Goal: Use online tool/utility: Use online tool/utility

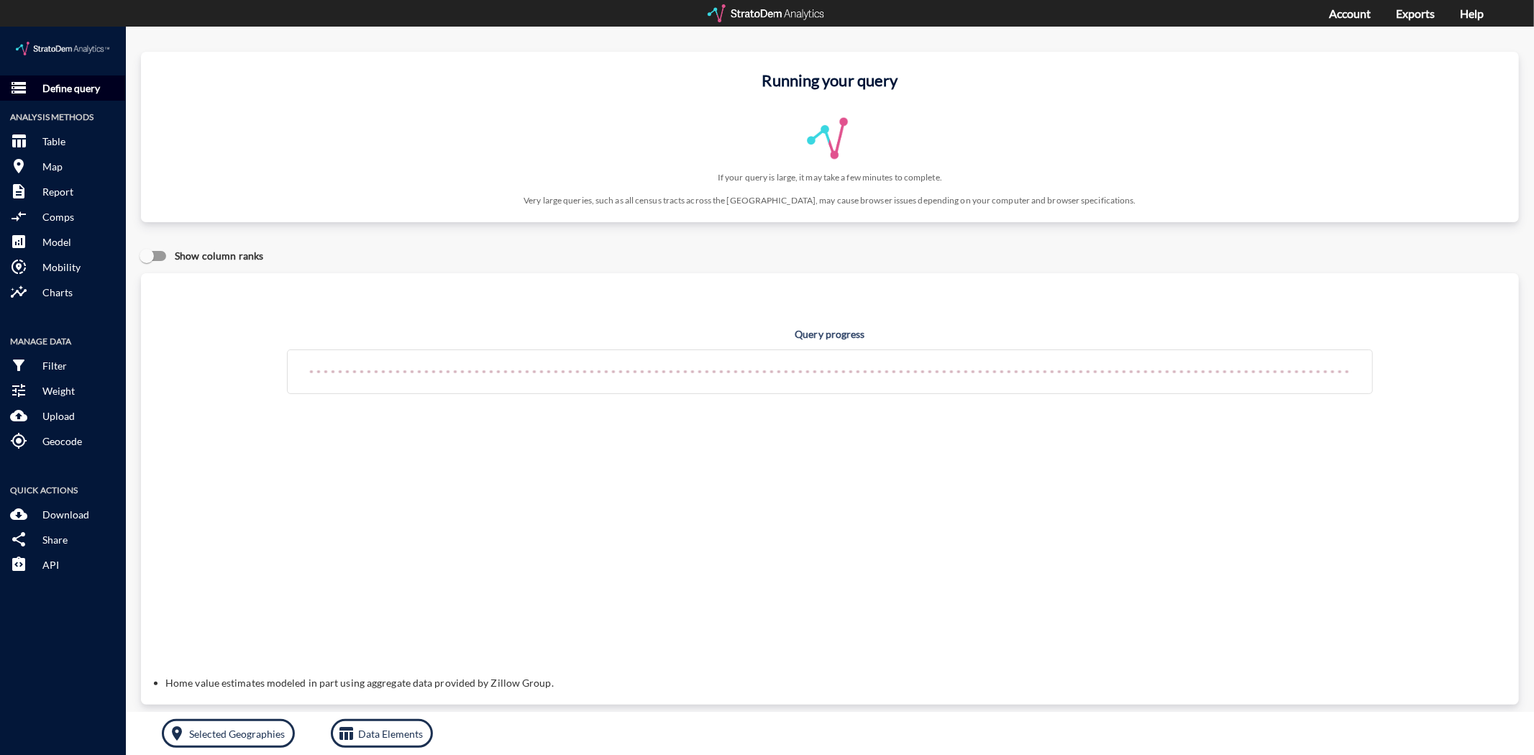
click p "Define query"
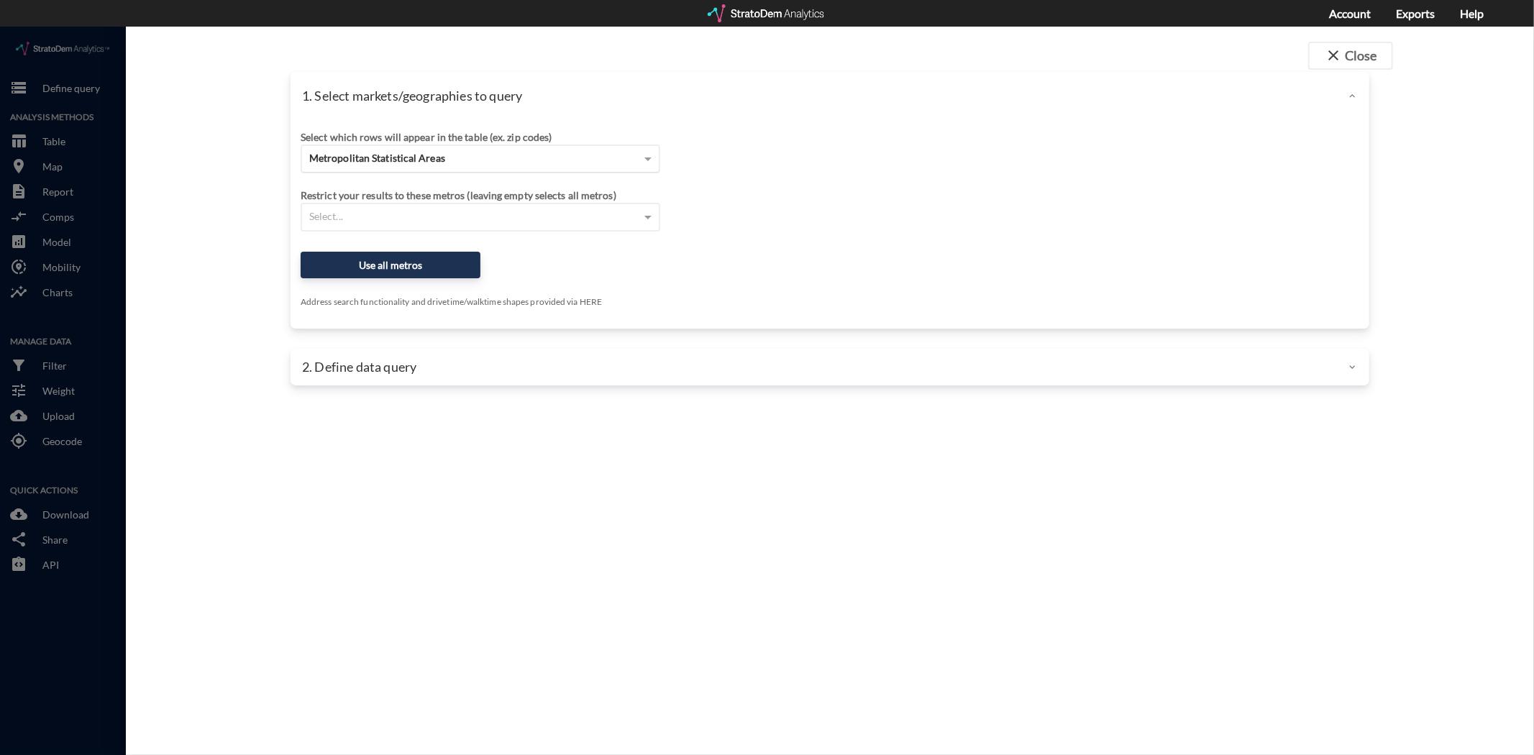
click span "Metropolitan Statistical Areas"
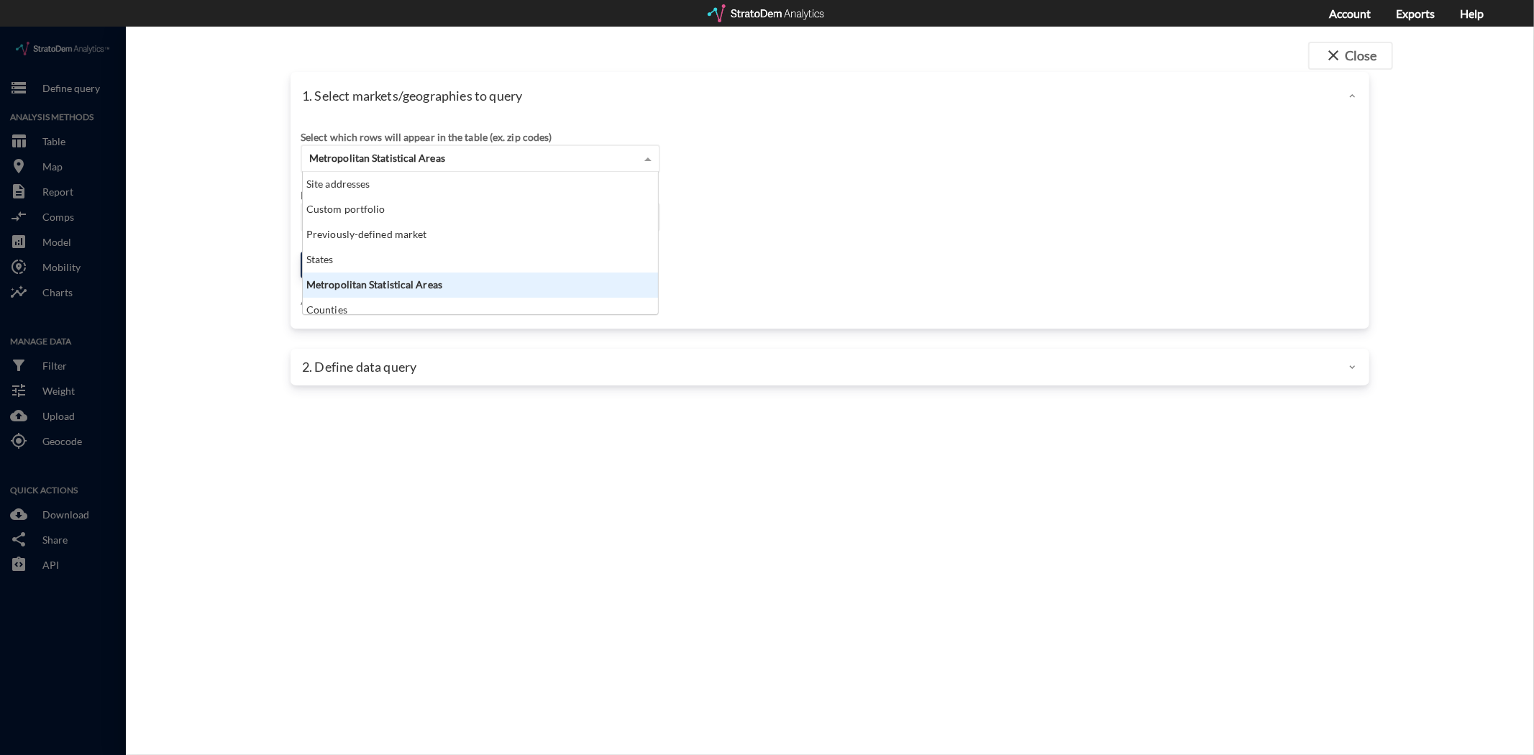
scroll to position [130, 348]
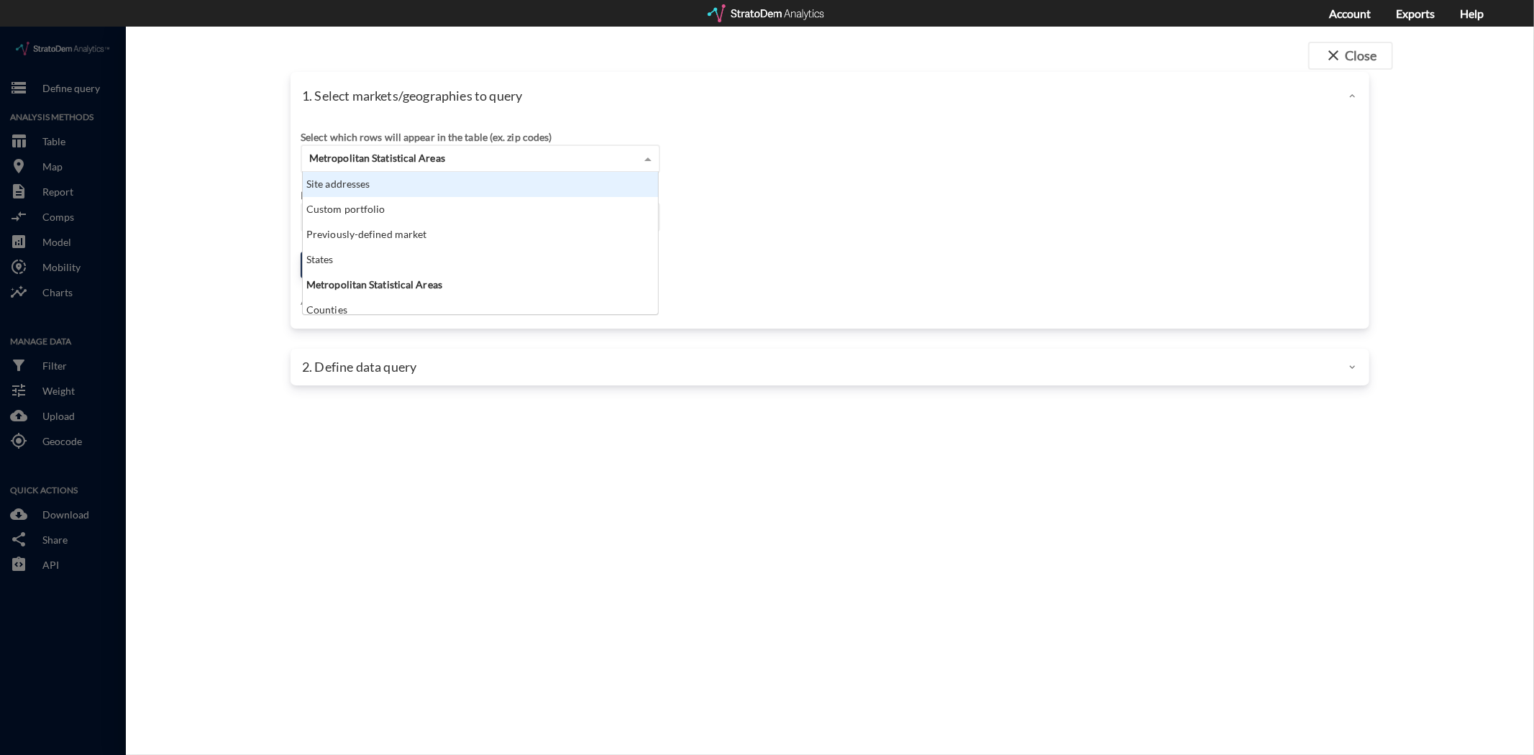
click div "Site addresses"
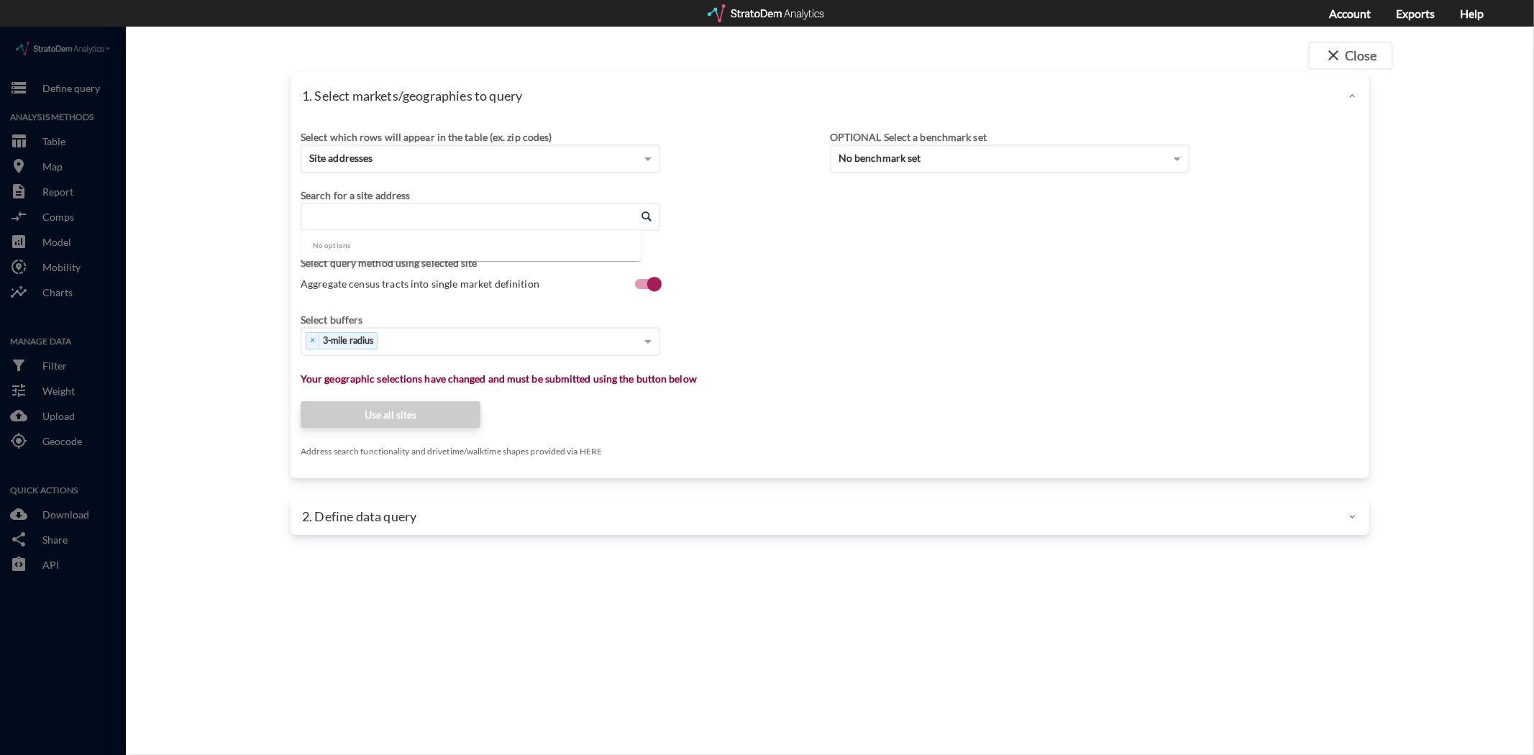
click input "Enter an address"
paste input "[STREET_ADDRESS]"
click li "[STREET_ADDRESS][US_STATE]"
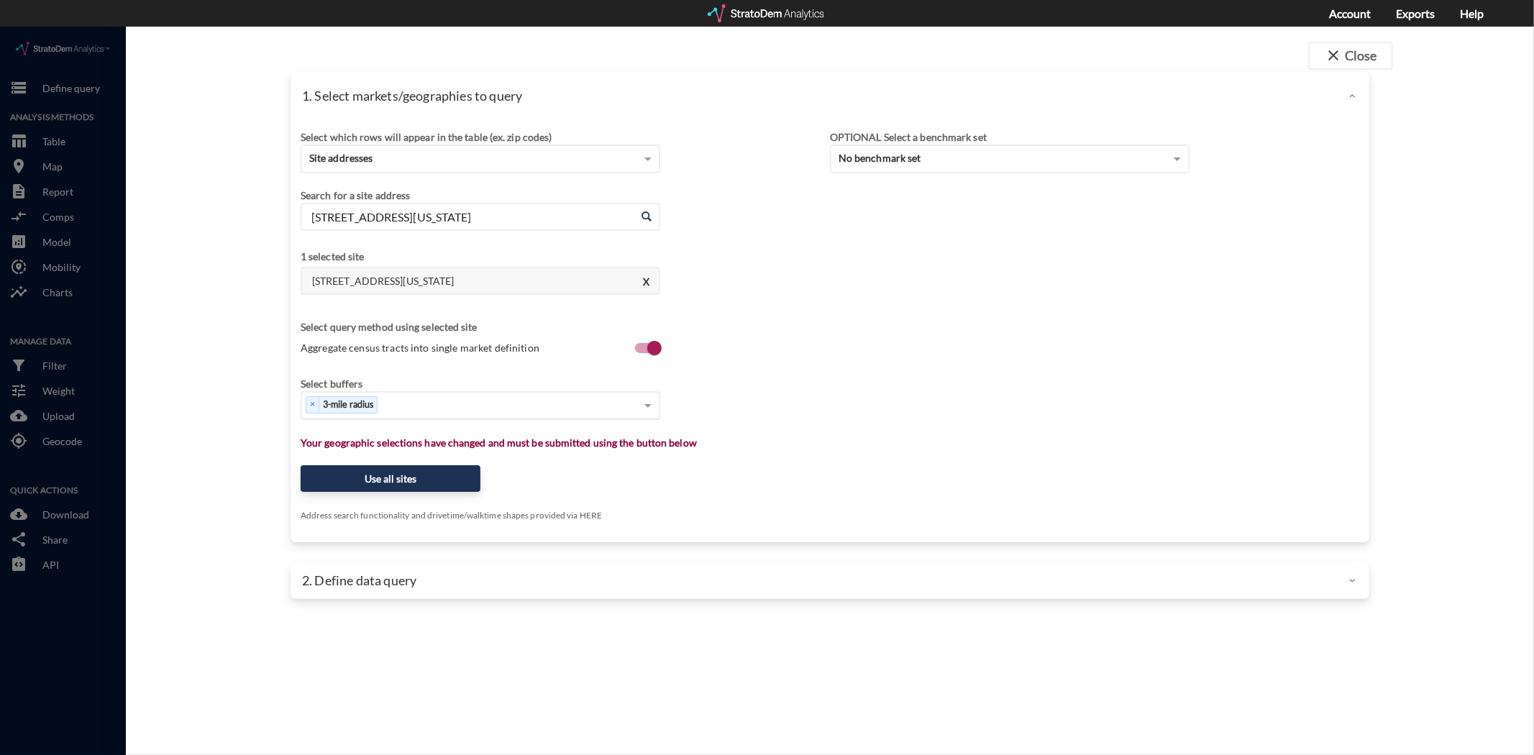
type input "[STREET_ADDRESS][US_STATE]"
click div "× 3-mile radius"
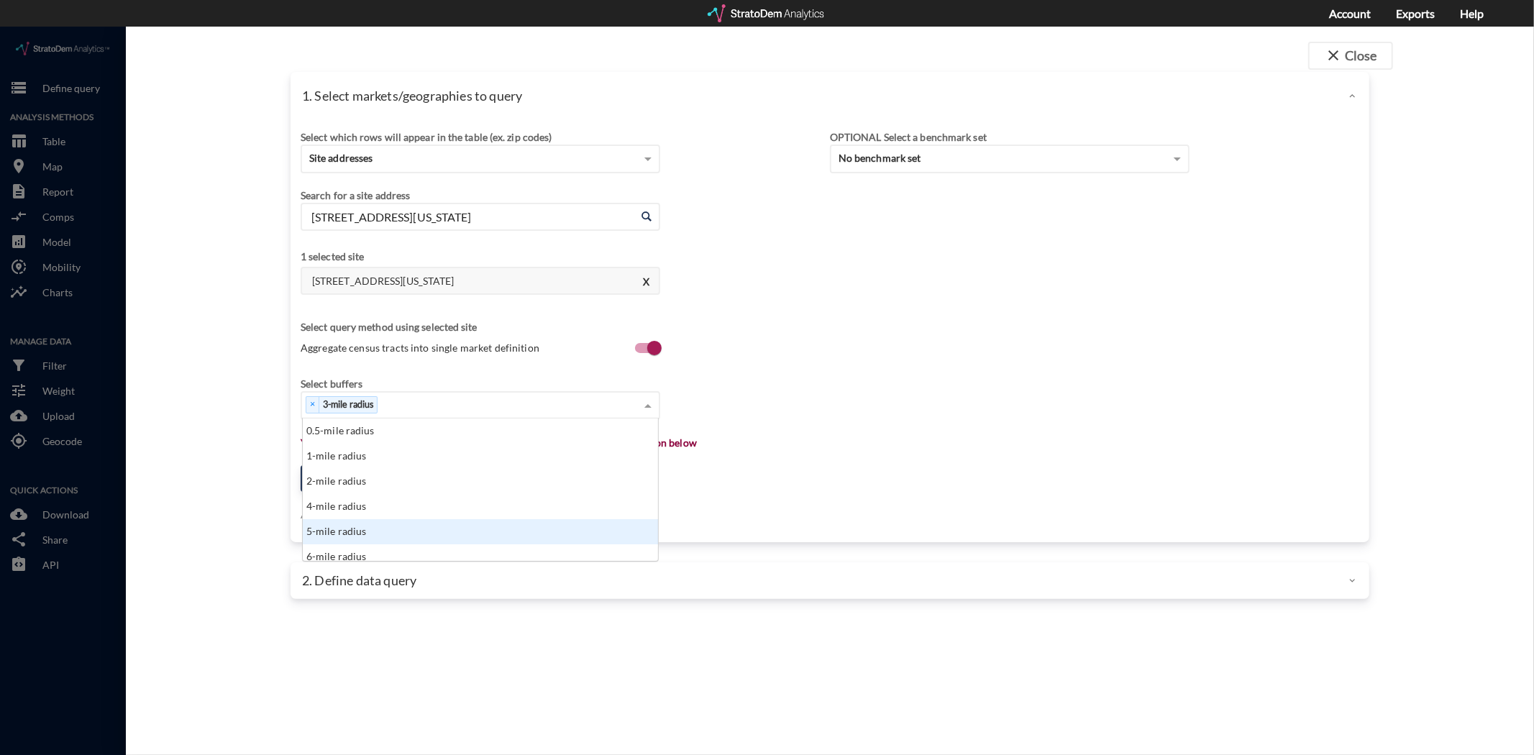
scroll to position [7, 0]
drag, startPoint x: 449, startPoint y: 490, endPoint x: 427, endPoint y: 456, distance: 40.5
click div "5-mile radius"
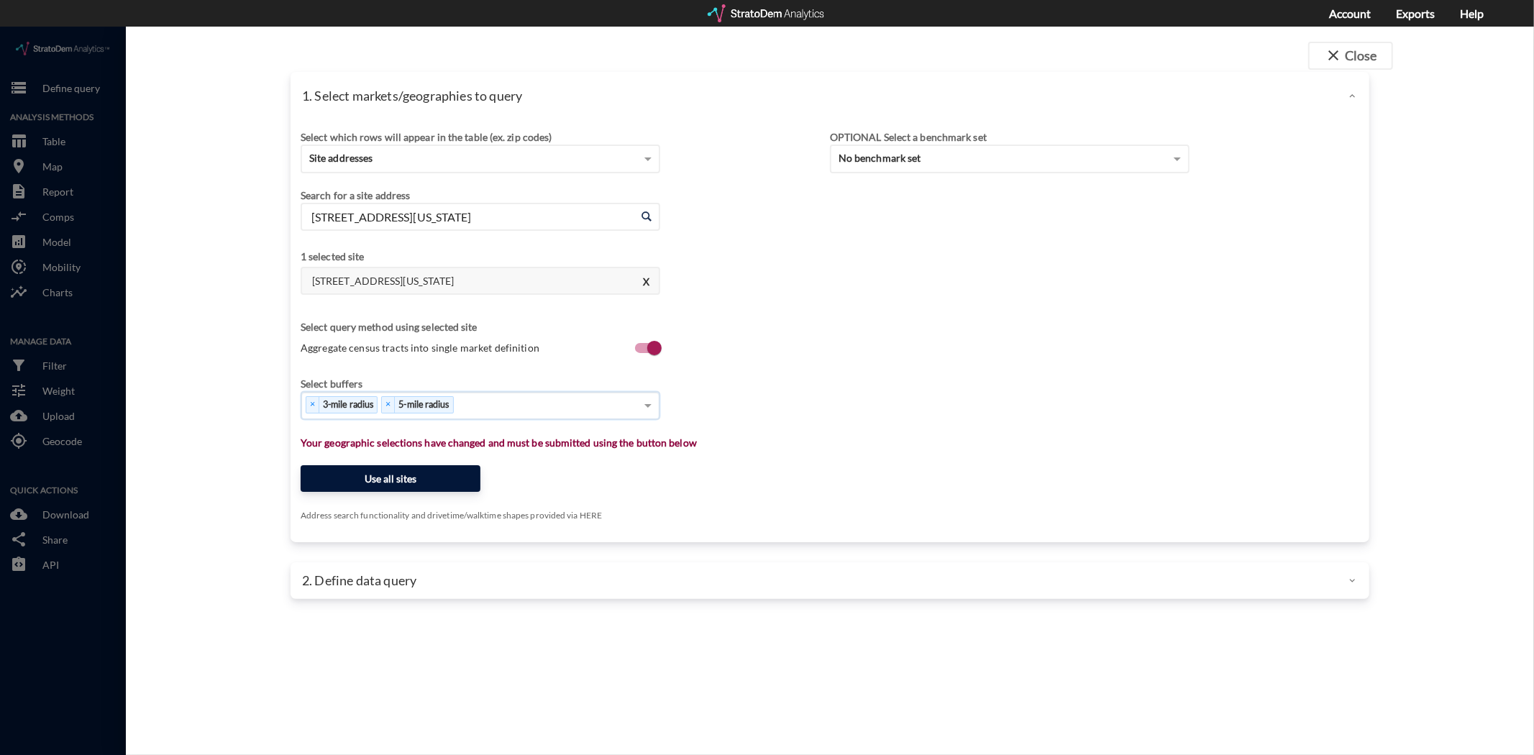
click button "Use all sites"
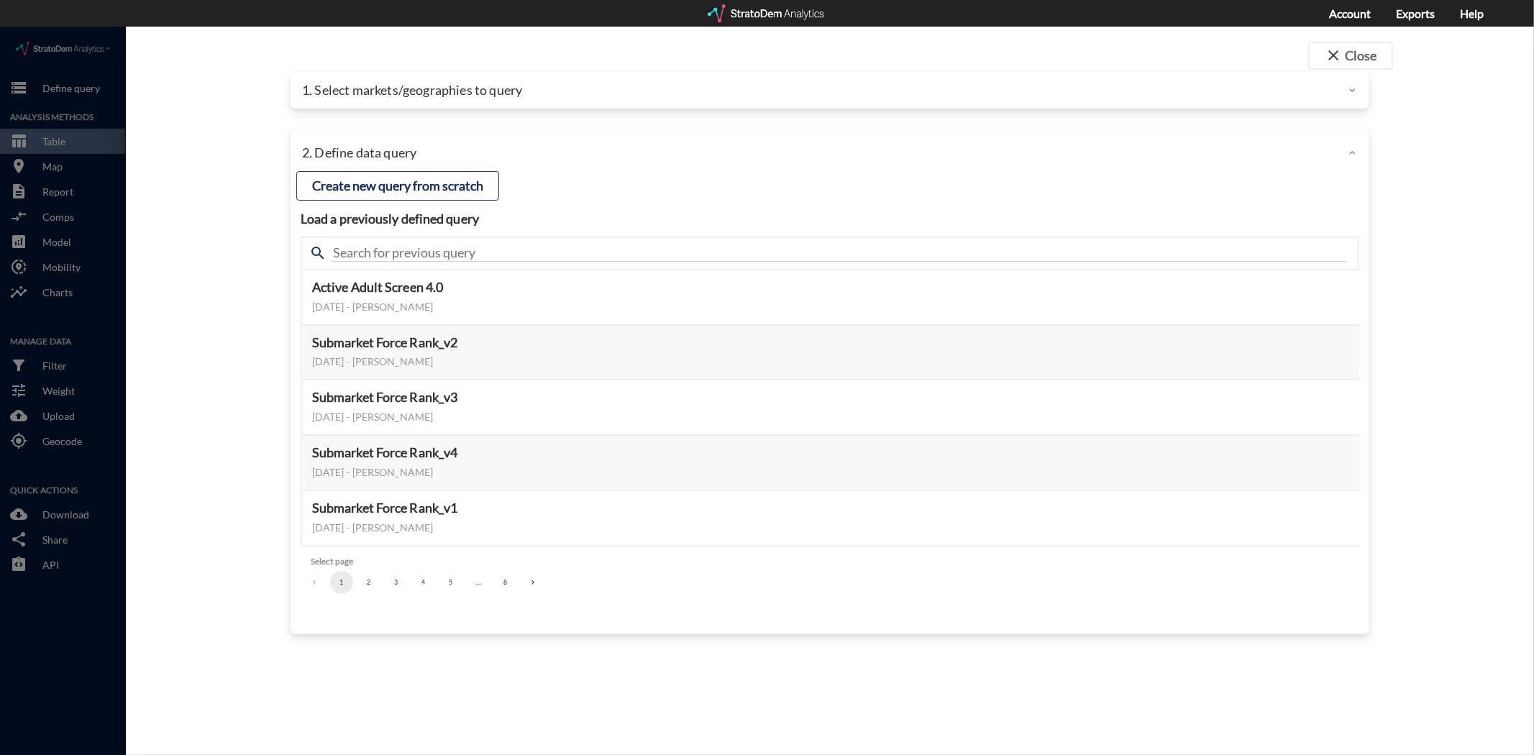
click button "5"
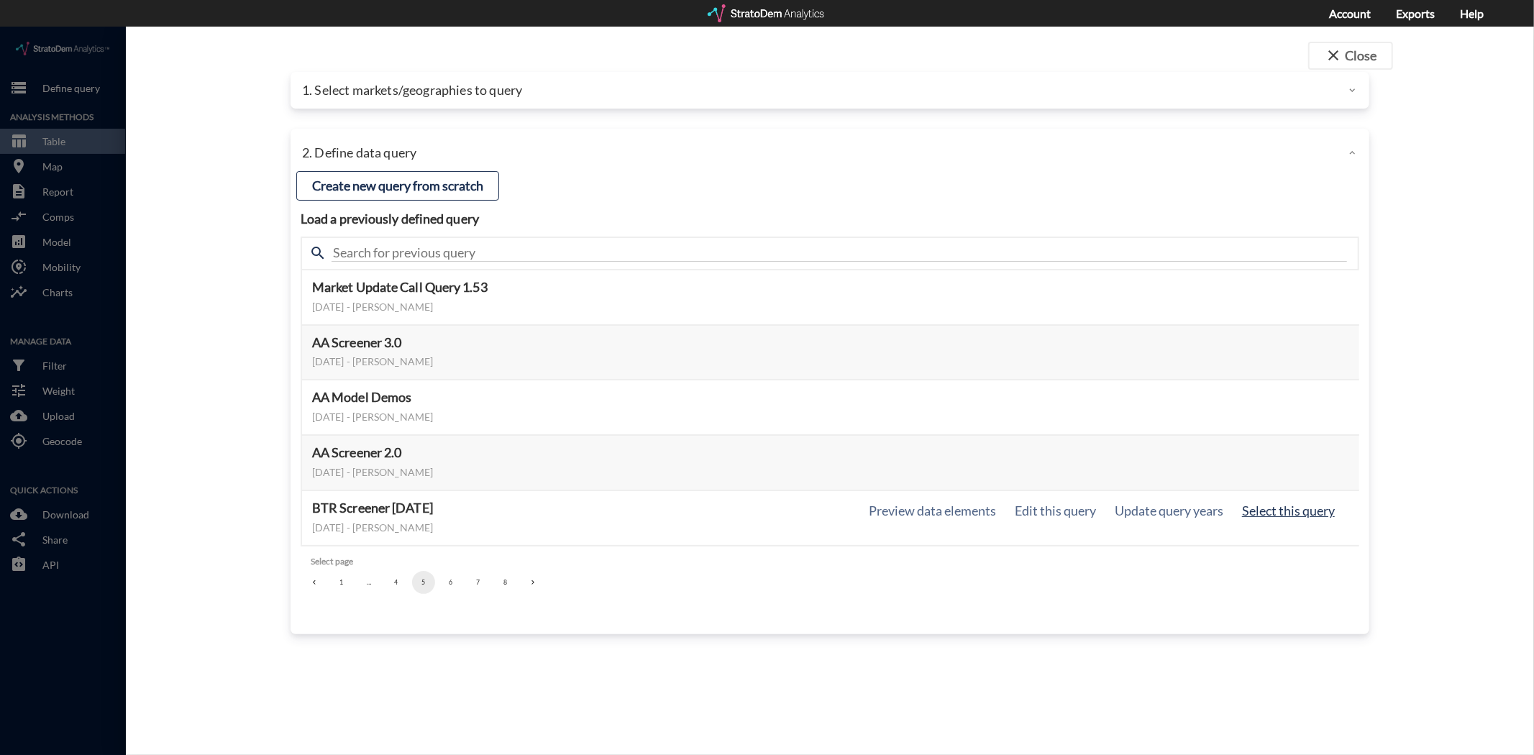
click button "Select this query"
